Goal: Register for event/course

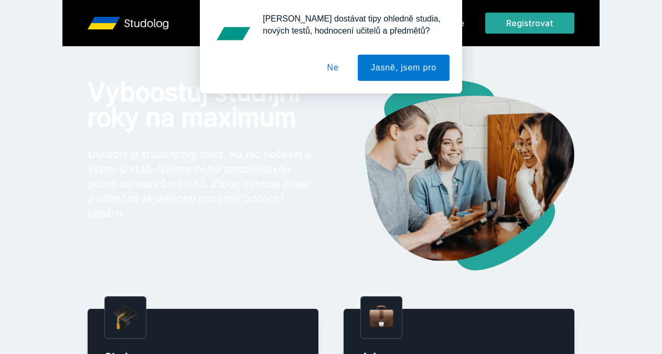
click at [340, 70] on button "Ne" at bounding box center [333, 68] width 38 height 26
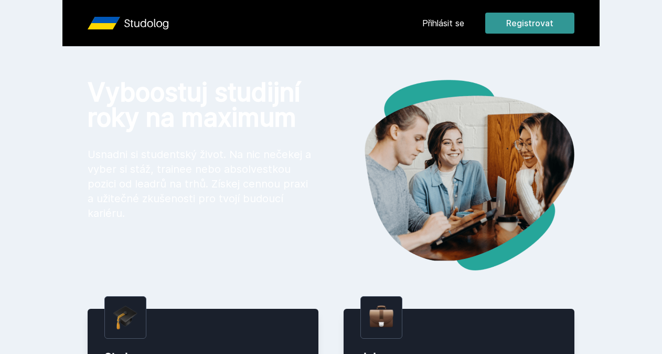
click at [515, 18] on button "Registrovat" at bounding box center [530, 23] width 89 height 21
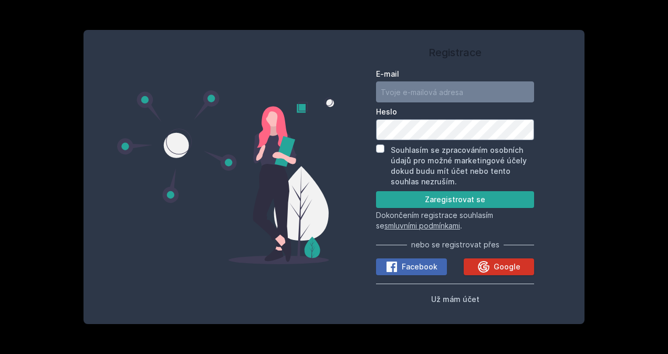
click at [491, 266] on div "Google" at bounding box center [498, 266] width 43 height 13
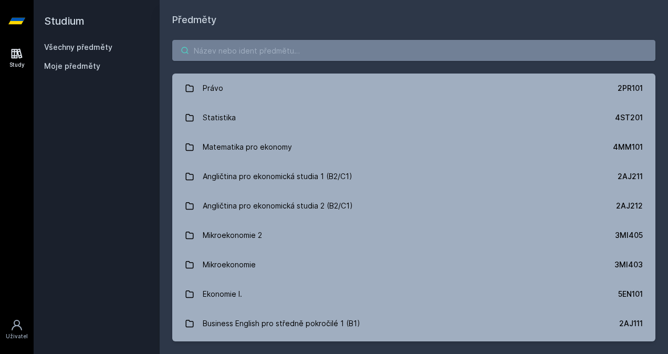
click at [299, 55] on input "search" at bounding box center [413, 50] width 483 height 21
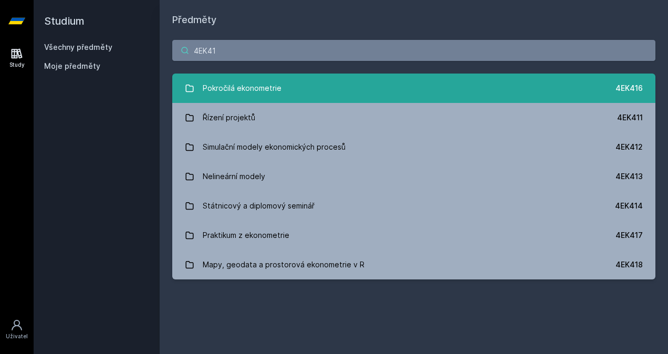
type input "4EK41"
click at [285, 89] on link "Pokročilá ekonometrie 4EK416" at bounding box center [413, 87] width 483 height 29
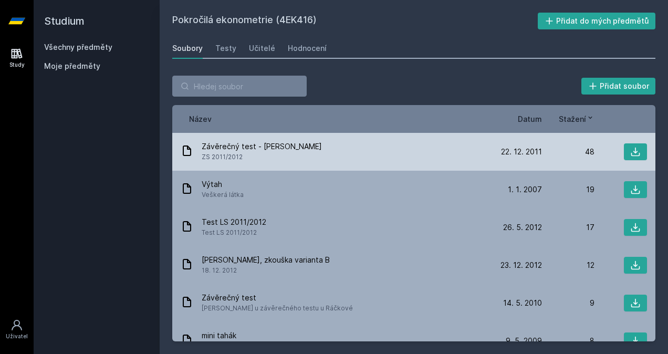
click at [276, 149] on span "Závěrečný test - [PERSON_NAME]" at bounding box center [262, 146] width 120 height 10
click at [631, 152] on icon at bounding box center [635, 151] width 9 height 9
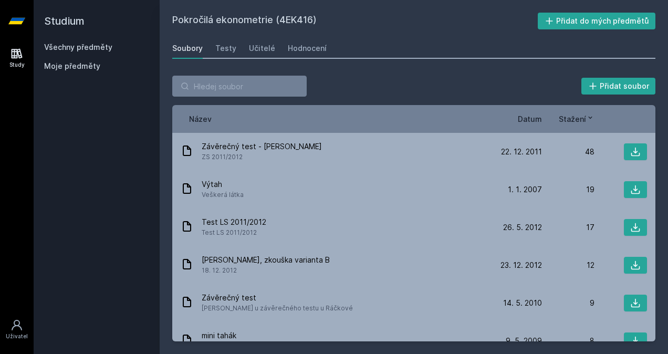
click at [83, 161] on div "Studium Všechny předměty Moje předměty" at bounding box center [97, 177] width 126 height 354
